Goal: Navigation & Orientation: Find specific page/section

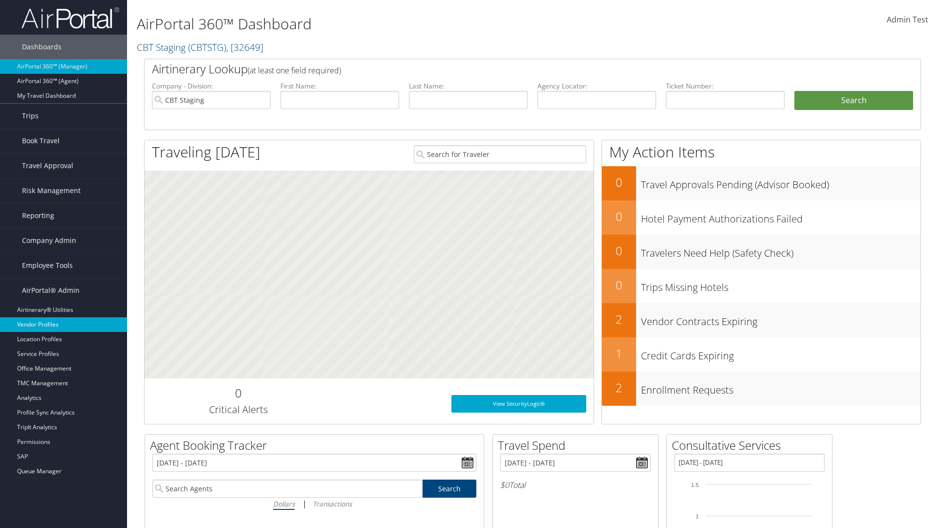
click at [64, 324] on link "Vendor Profiles" at bounding box center [63, 324] width 127 height 15
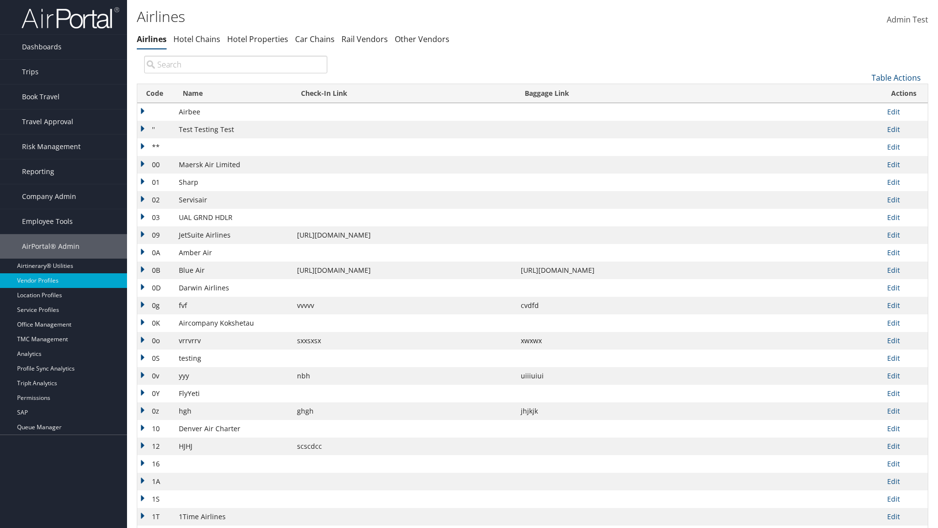
click at [154, 93] on th "Code" at bounding box center [155, 93] width 37 height 19
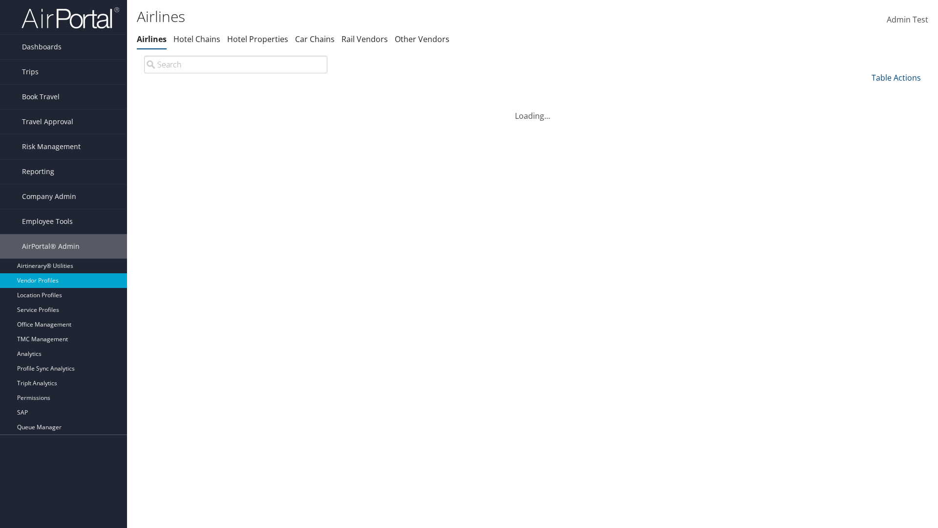
scroll to position [84, 0]
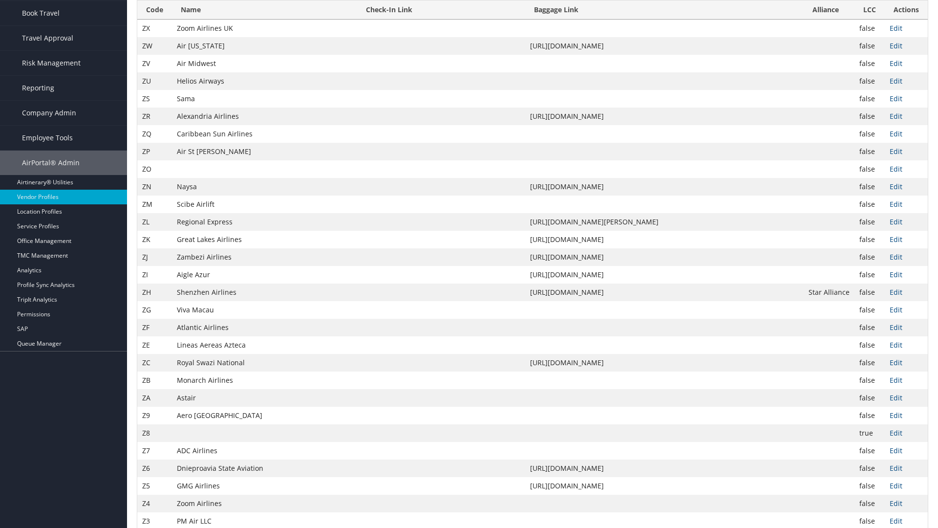
click at [154, 20] on th "Code" at bounding box center [154, 9] width 35 height 19
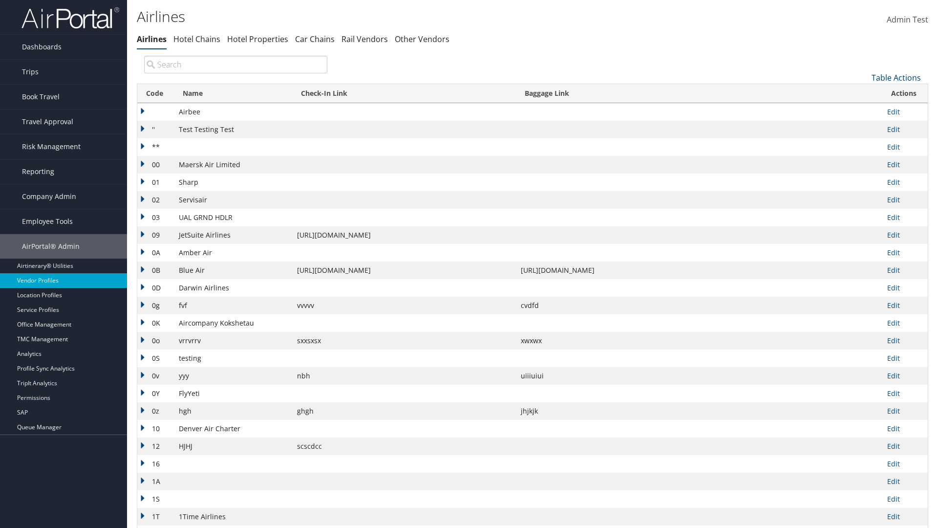
click at [896, 77] on link "Table Actions" at bounding box center [896, 77] width 49 height 11
click at [863, 142] on link "Page Length" at bounding box center [863, 142] width 128 height 17
